Goal: Navigation & Orientation: Find specific page/section

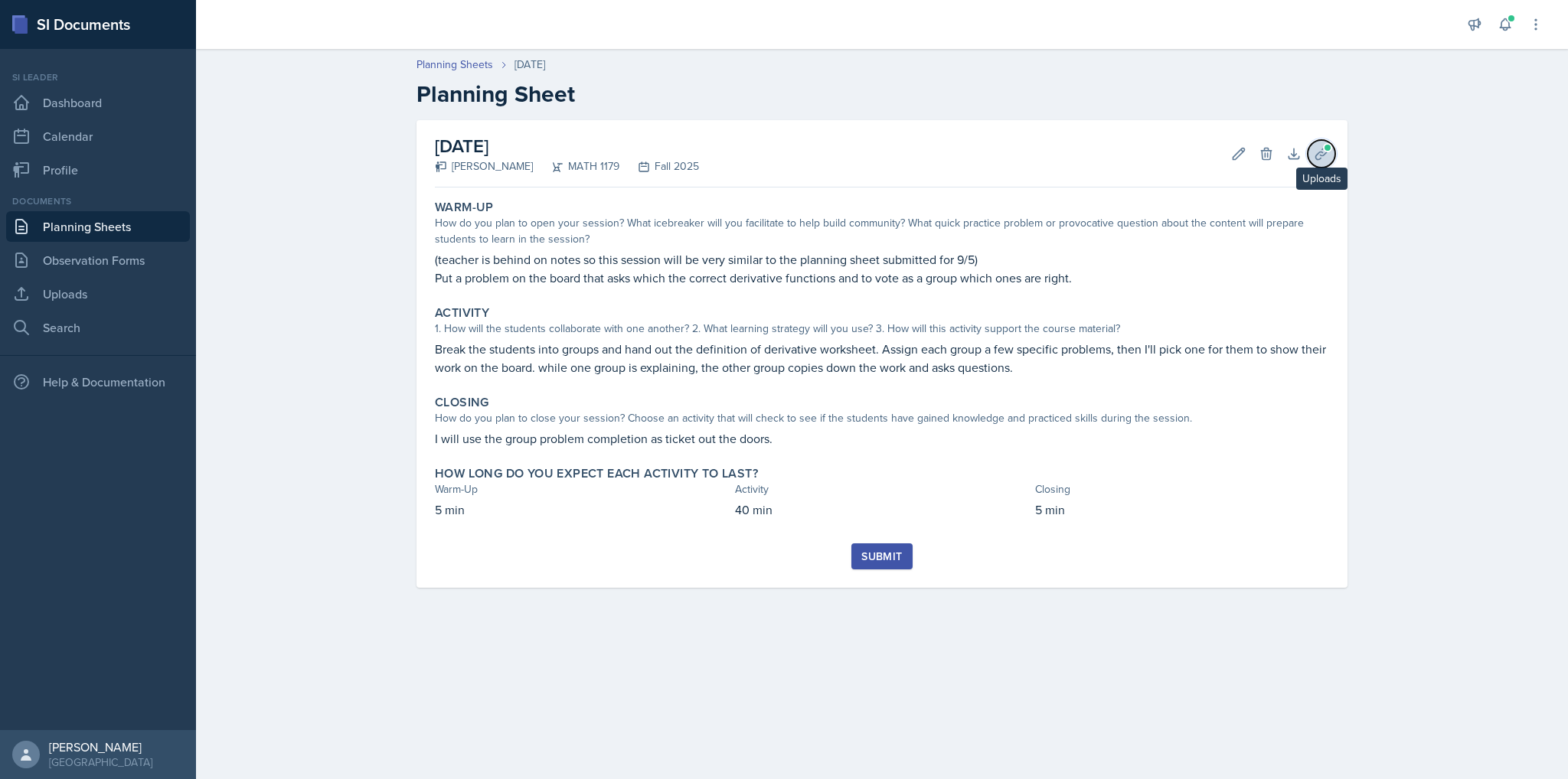
click at [1329, 150] on span at bounding box center [1328, 147] width 9 height 9
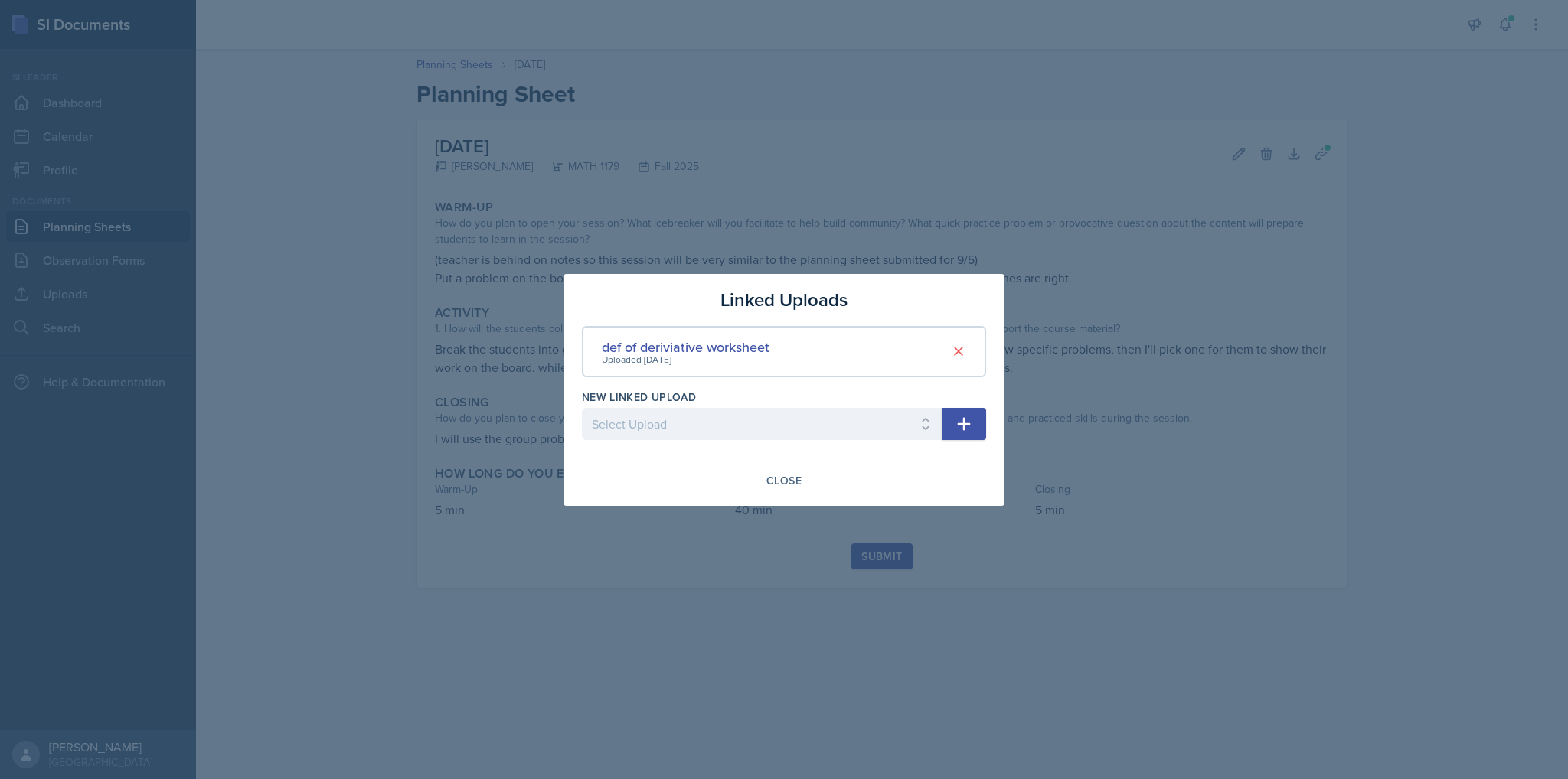
click at [1217, 310] on div at bounding box center [784, 389] width 1568 height 779
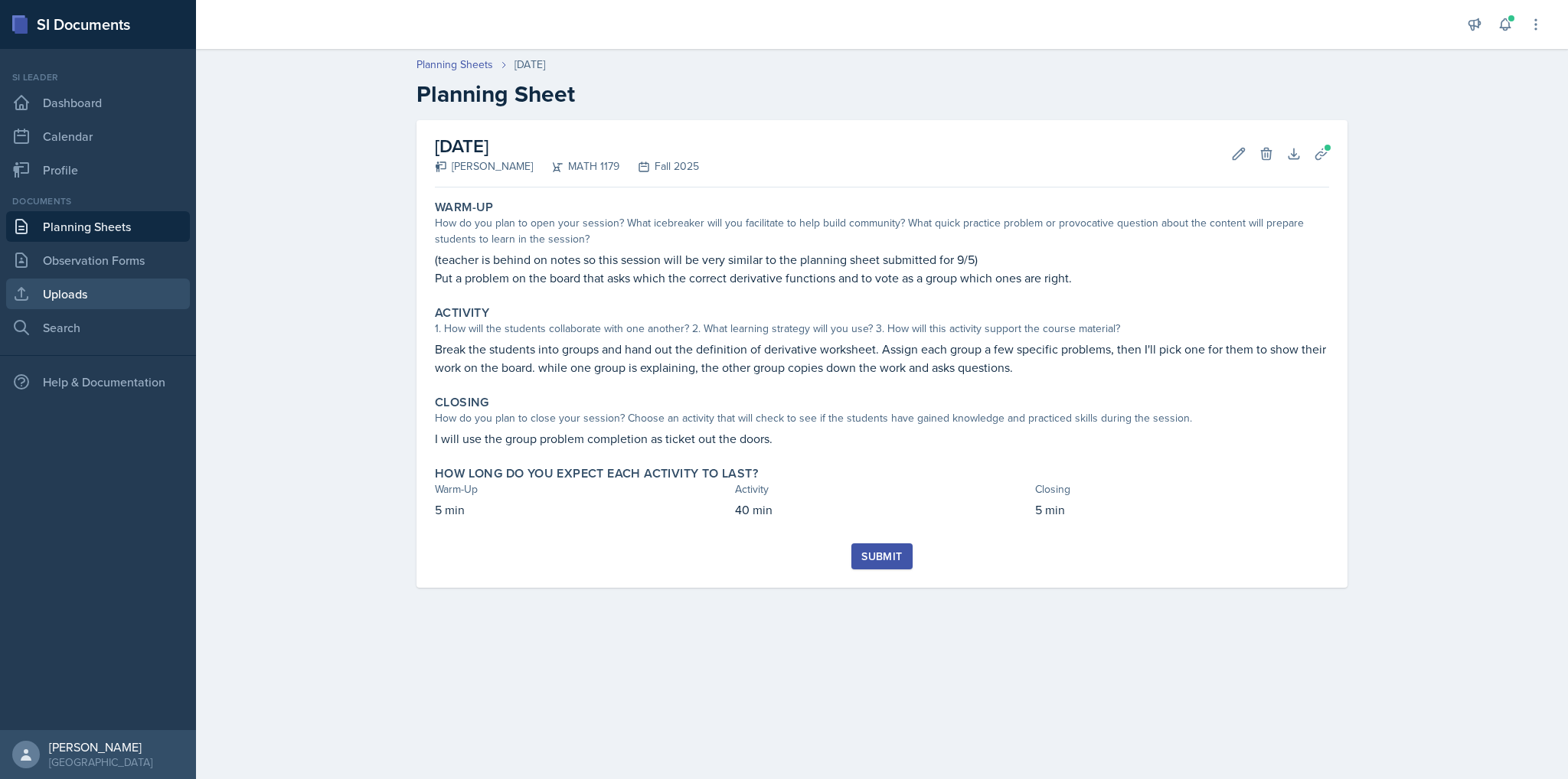
click at [89, 304] on link "Uploads" at bounding box center [98, 294] width 184 height 31
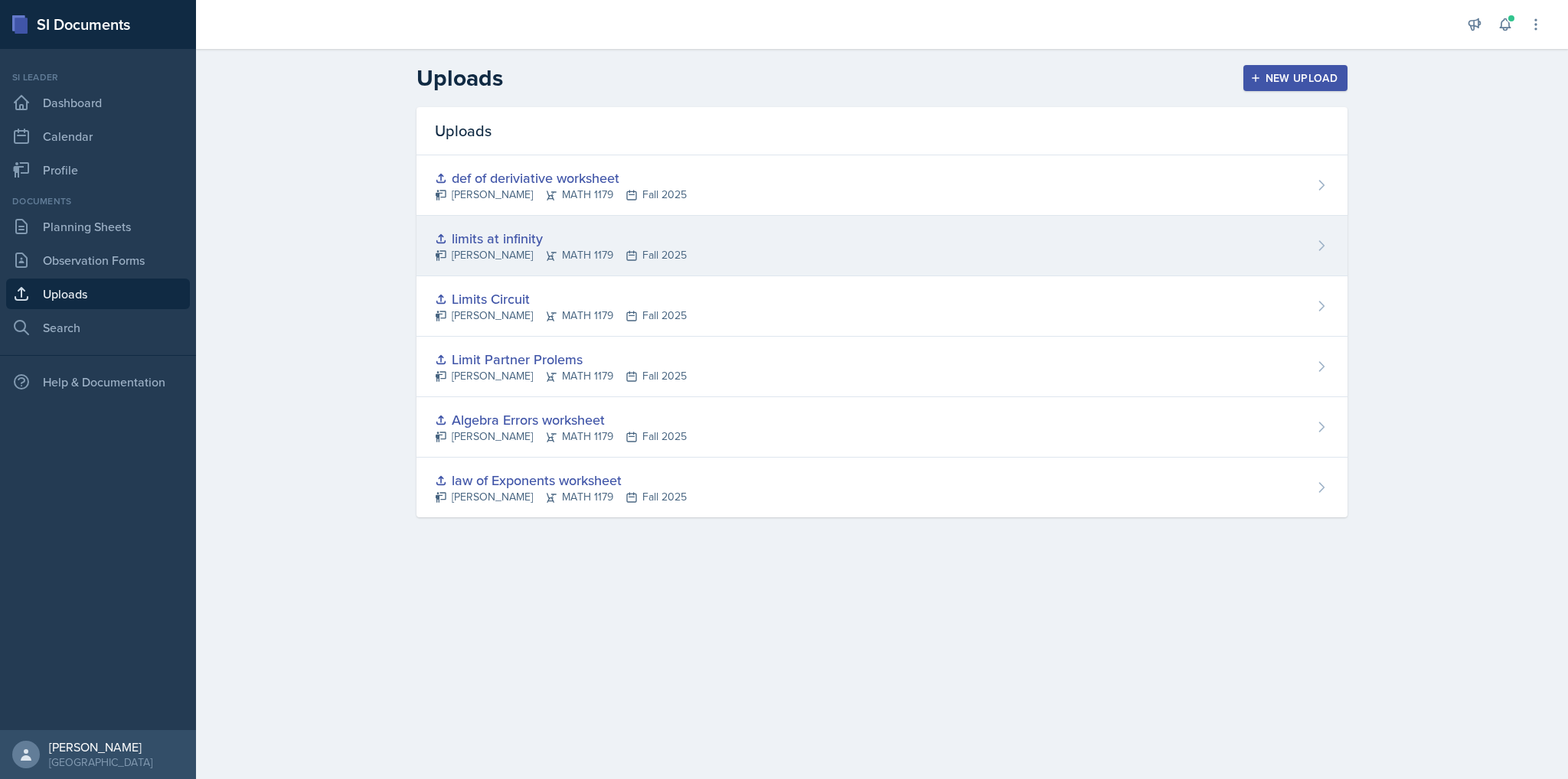
click at [485, 245] on div "limits at infinity" at bounding box center [560, 239] width 252 height 21
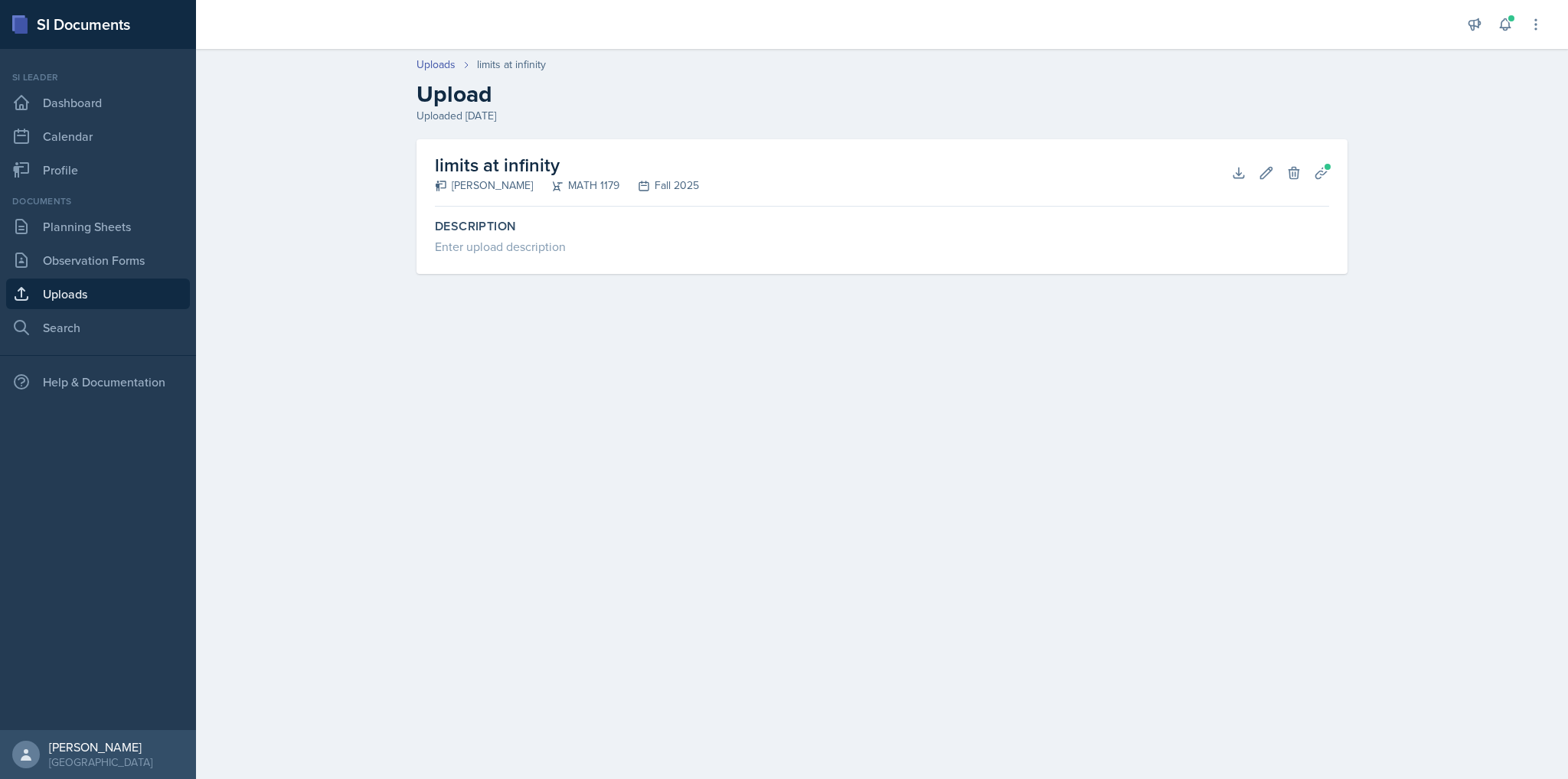
click at [309, 227] on div "Uploads limits at infinity Upload Uploaded [DATE] limits at infinity [PERSON_NA…" at bounding box center [882, 175] width 1372 height 269
click at [52, 232] on link "Planning Sheets" at bounding box center [98, 227] width 184 height 31
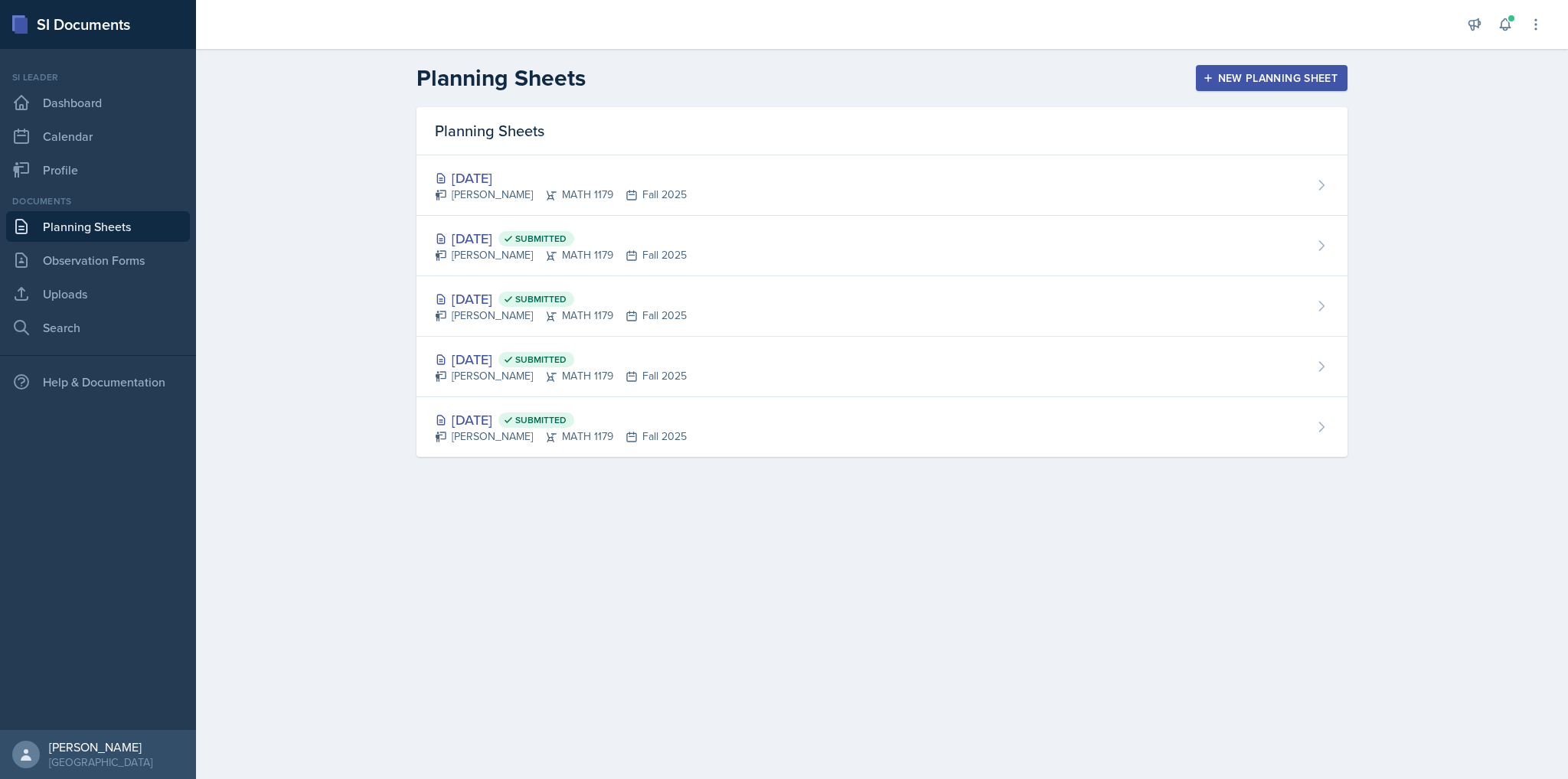
click at [383, 133] on div "Planning Sheets New Planning Sheet Planning Sheets [DATE] [PERSON_NAME] MATH 11…" at bounding box center [882, 271] width 1372 height 445
